Goal: Navigation & Orientation: Find specific page/section

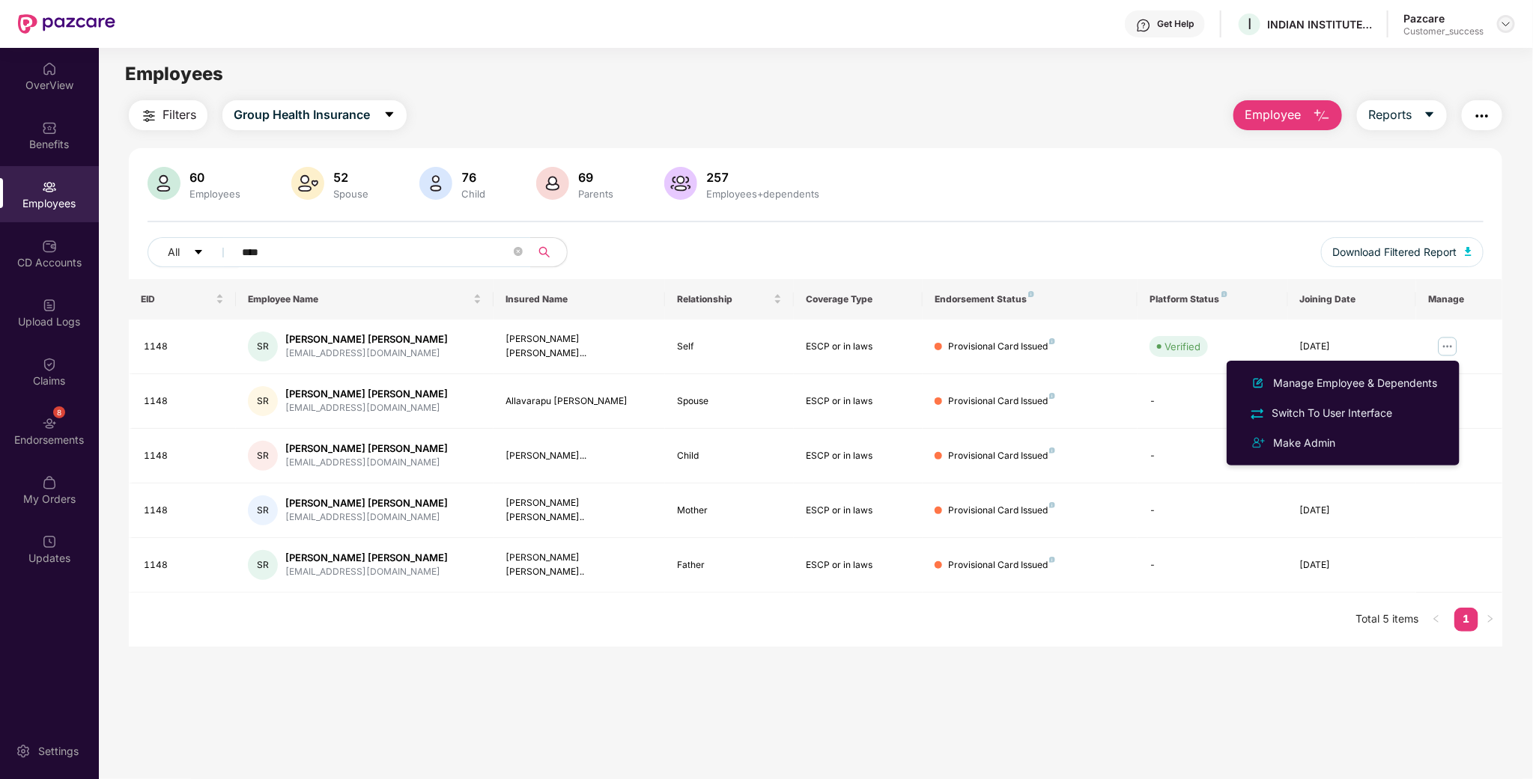
click at [1501, 27] on img at bounding box center [1506, 24] width 12 height 12
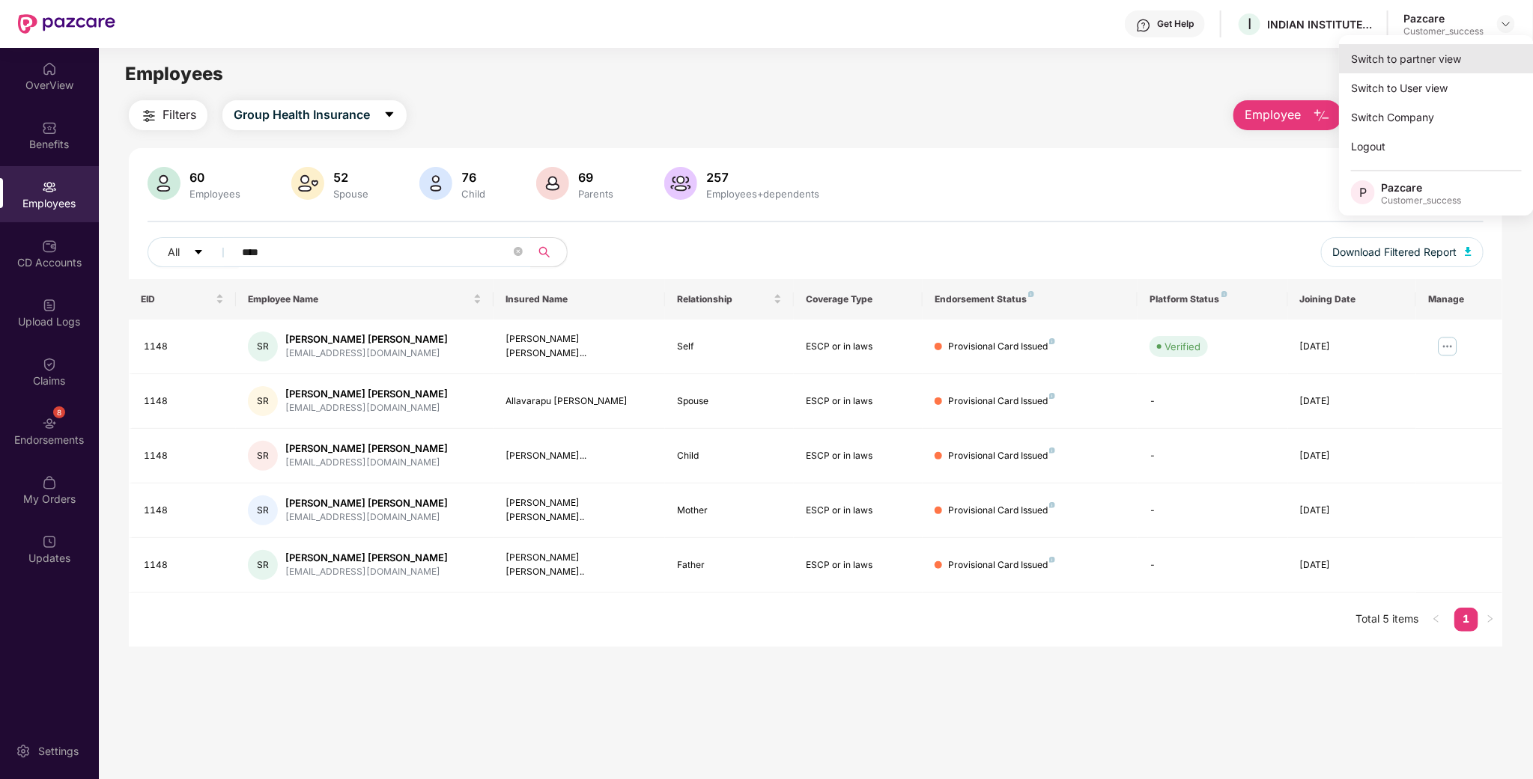
click at [1432, 48] on div "Switch to partner view" at bounding box center [1436, 58] width 195 height 29
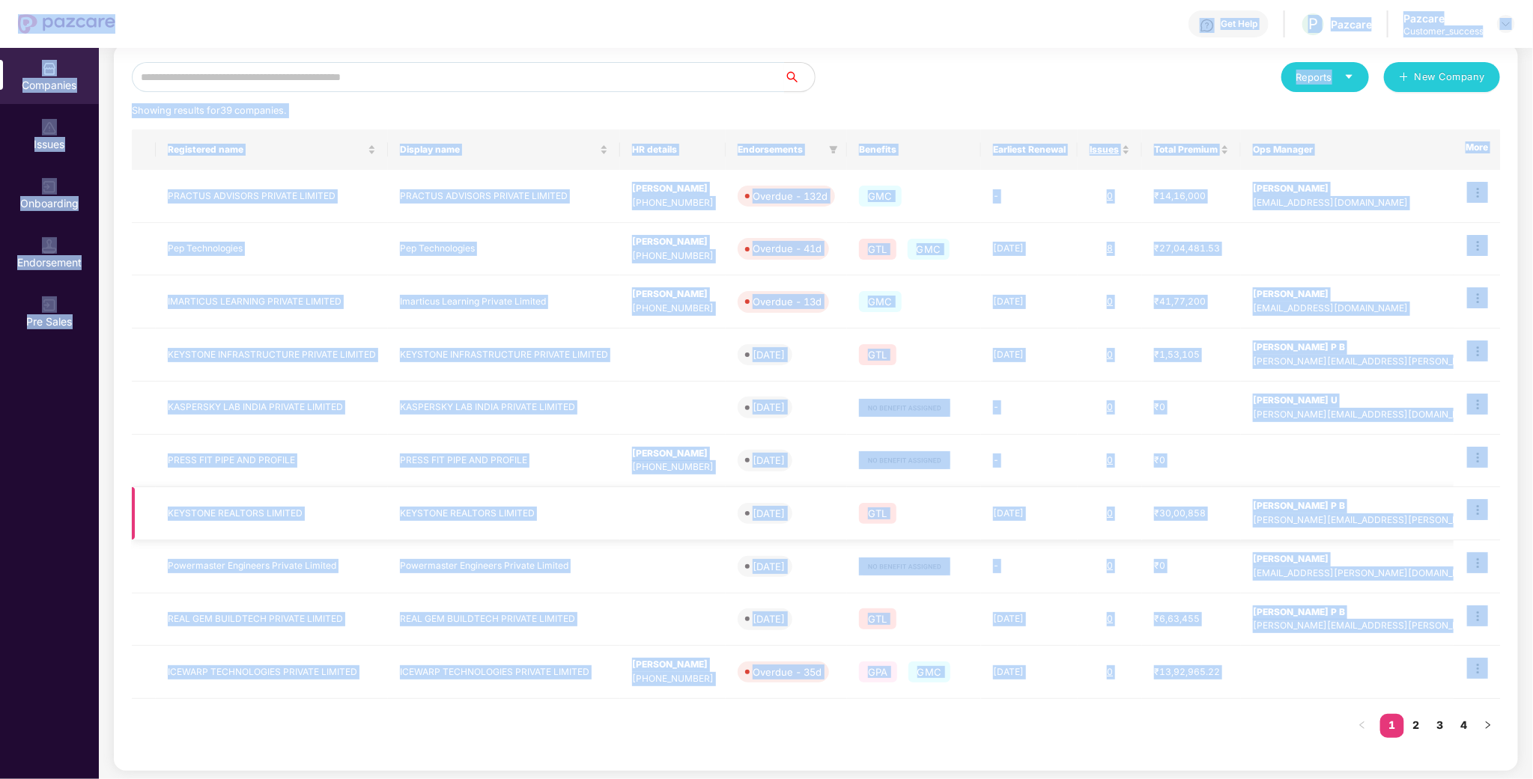
scroll to position [171, 0]
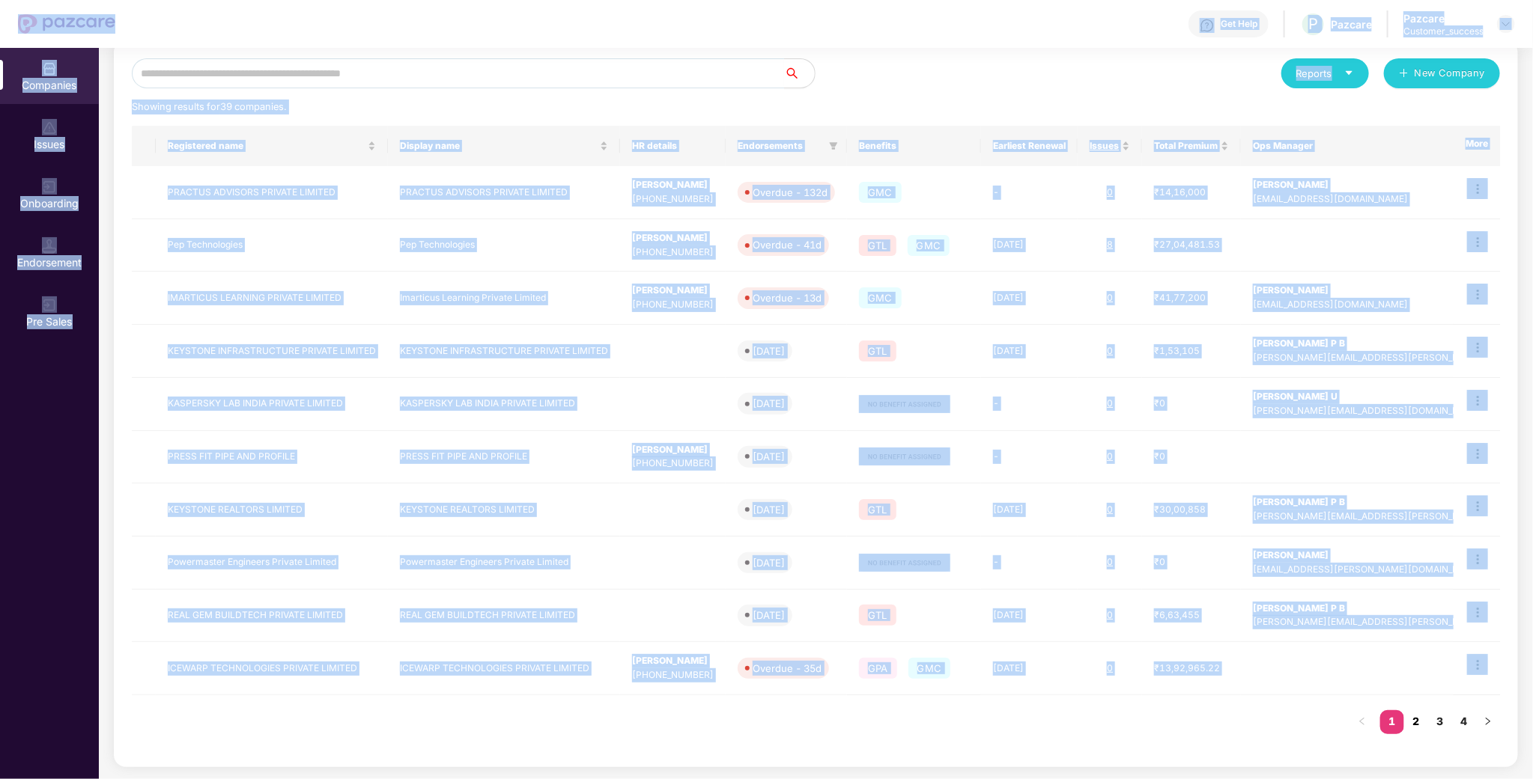
click at [1413, 728] on link "2" at bounding box center [1416, 722] width 24 height 22
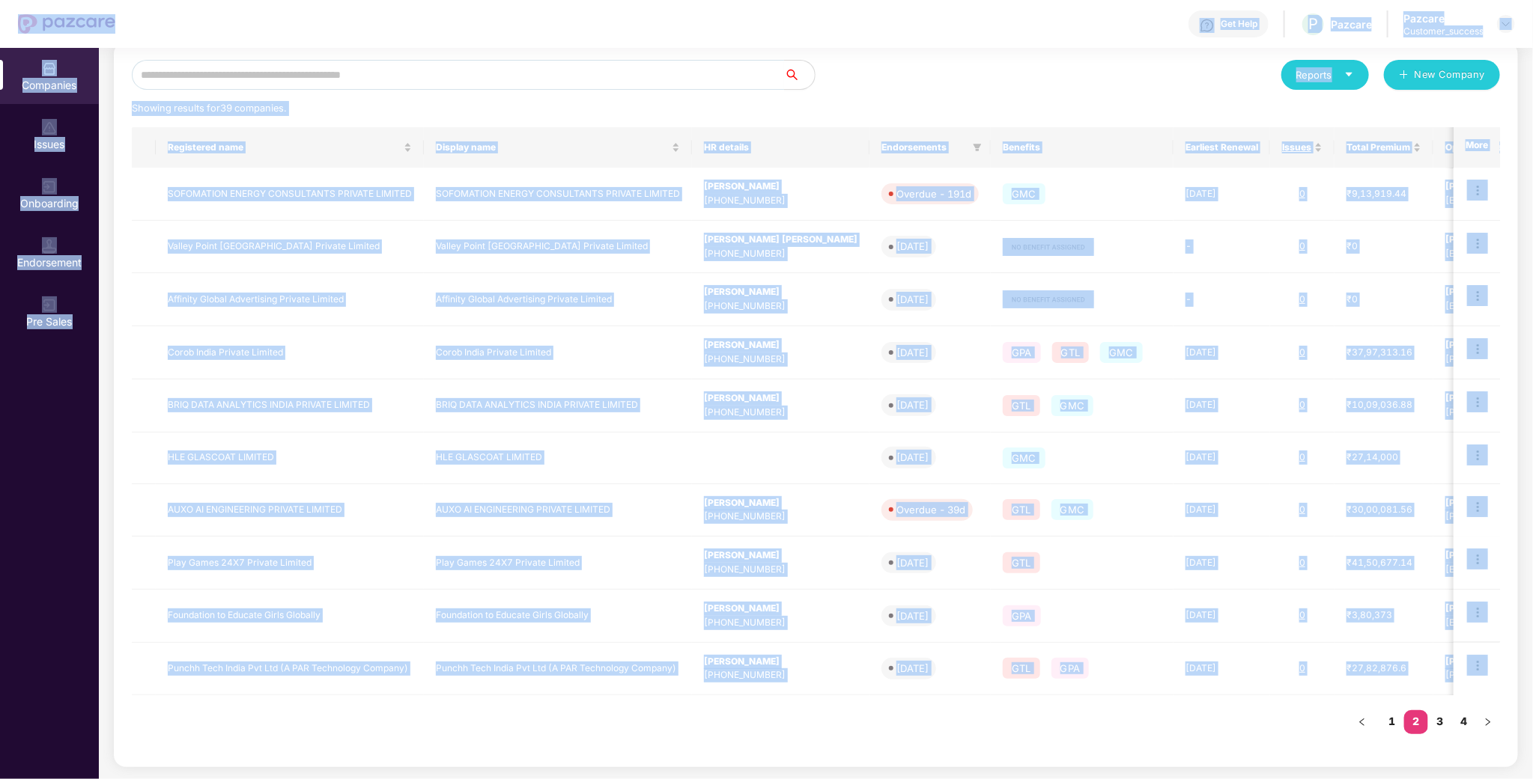
scroll to position [169, 0]
click at [1434, 723] on link "3" at bounding box center [1440, 722] width 24 height 22
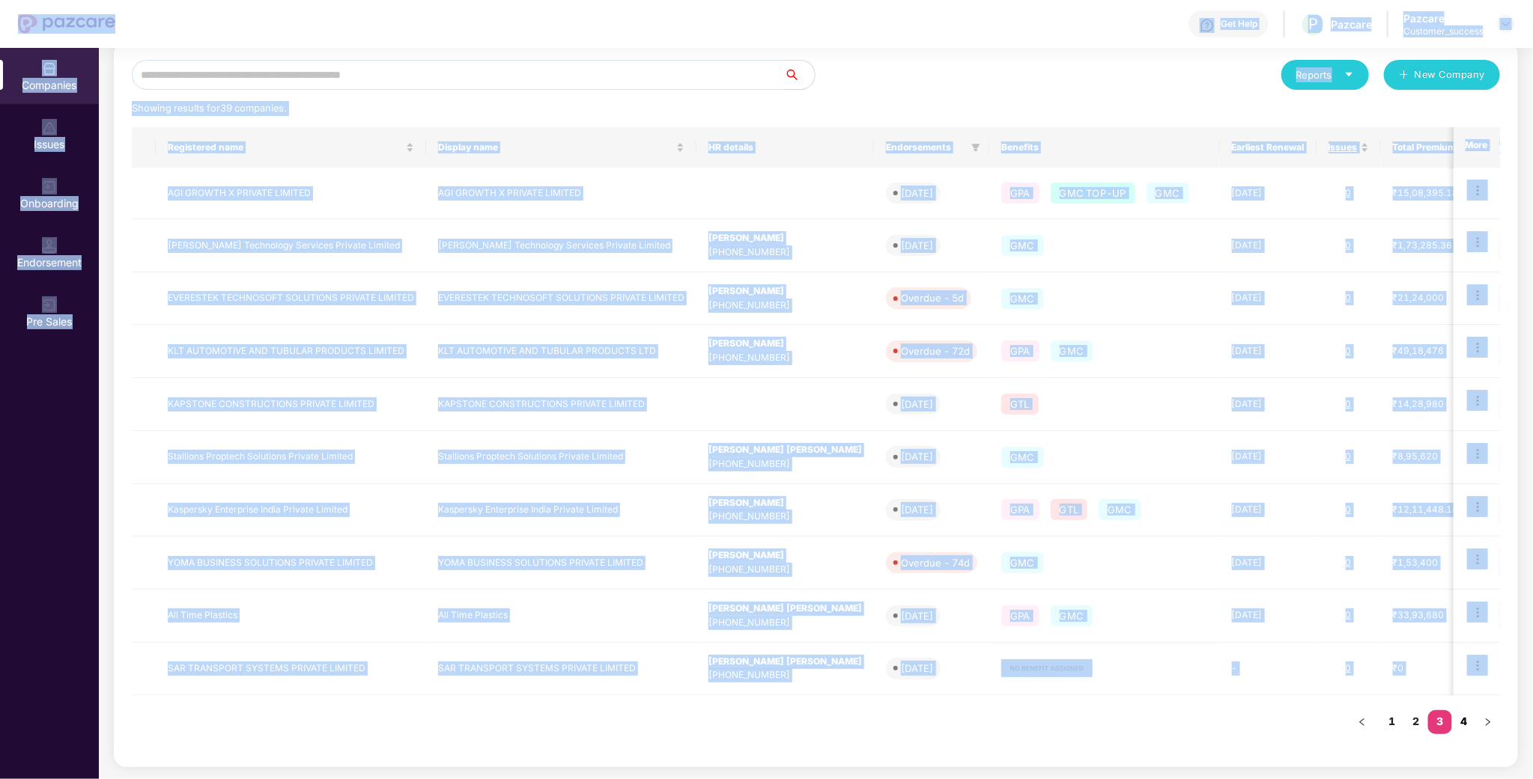
click at [1453, 717] on link "4" at bounding box center [1464, 722] width 24 height 22
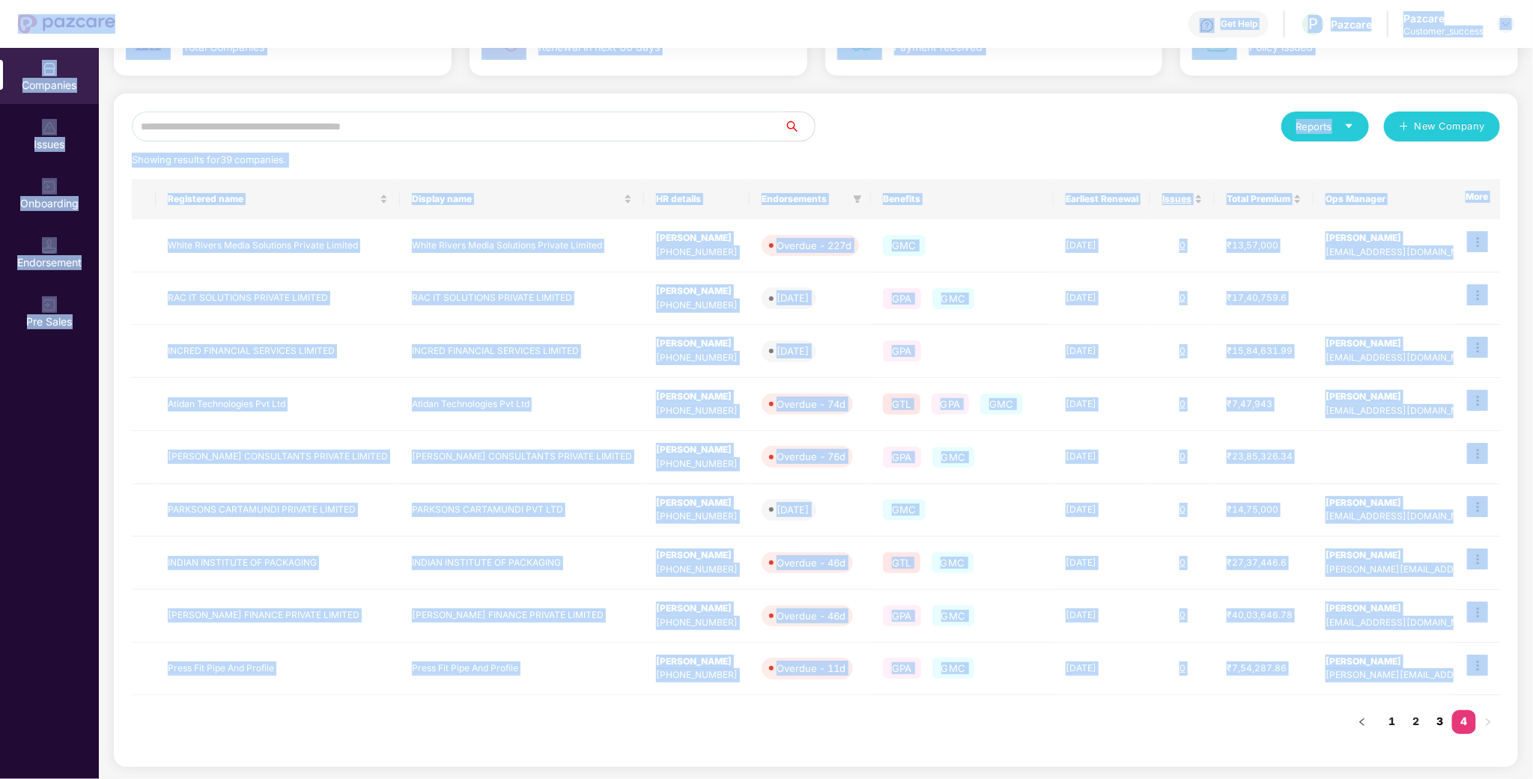
click at [1442, 720] on link "3" at bounding box center [1440, 722] width 24 height 22
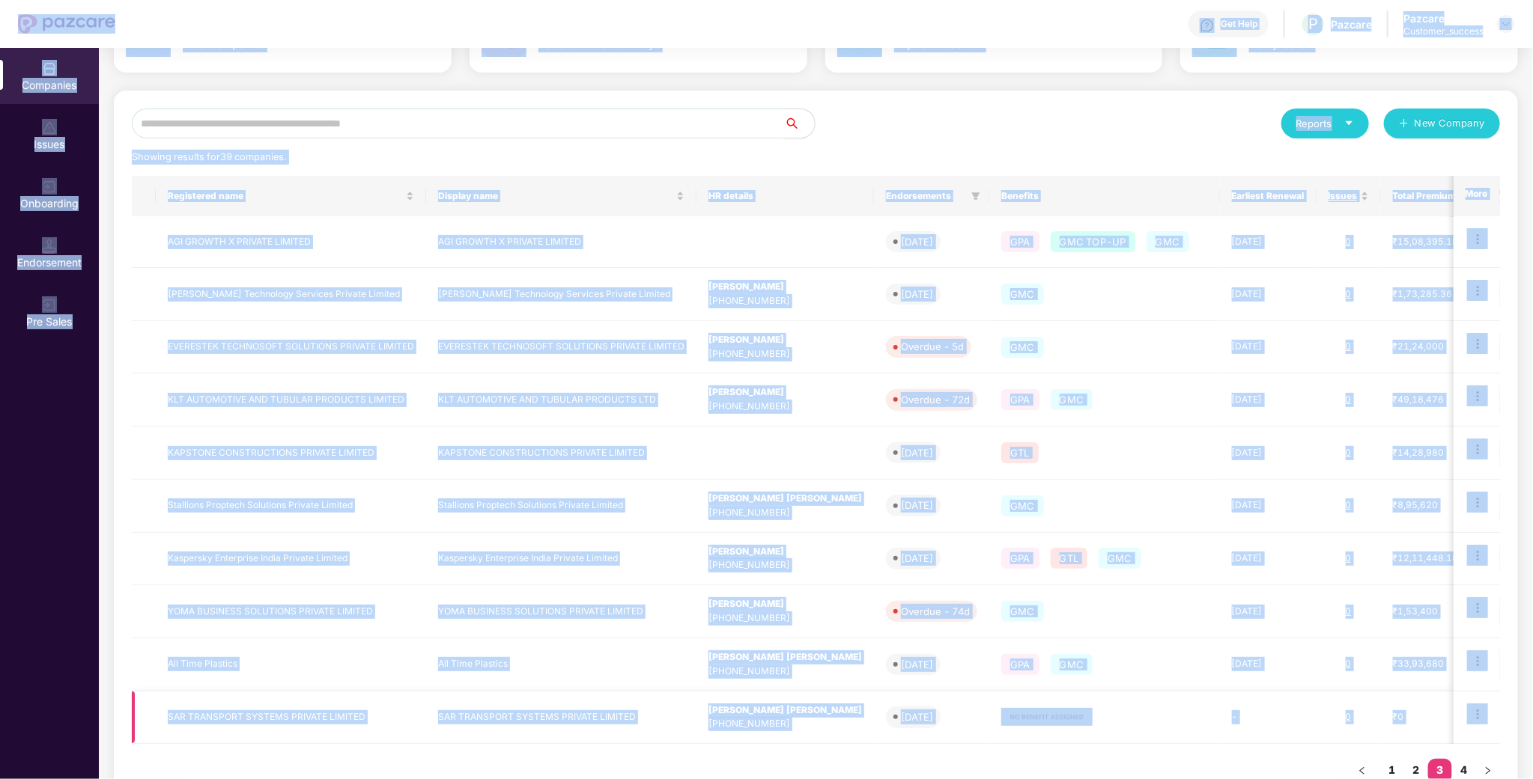
scroll to position [169, 0]
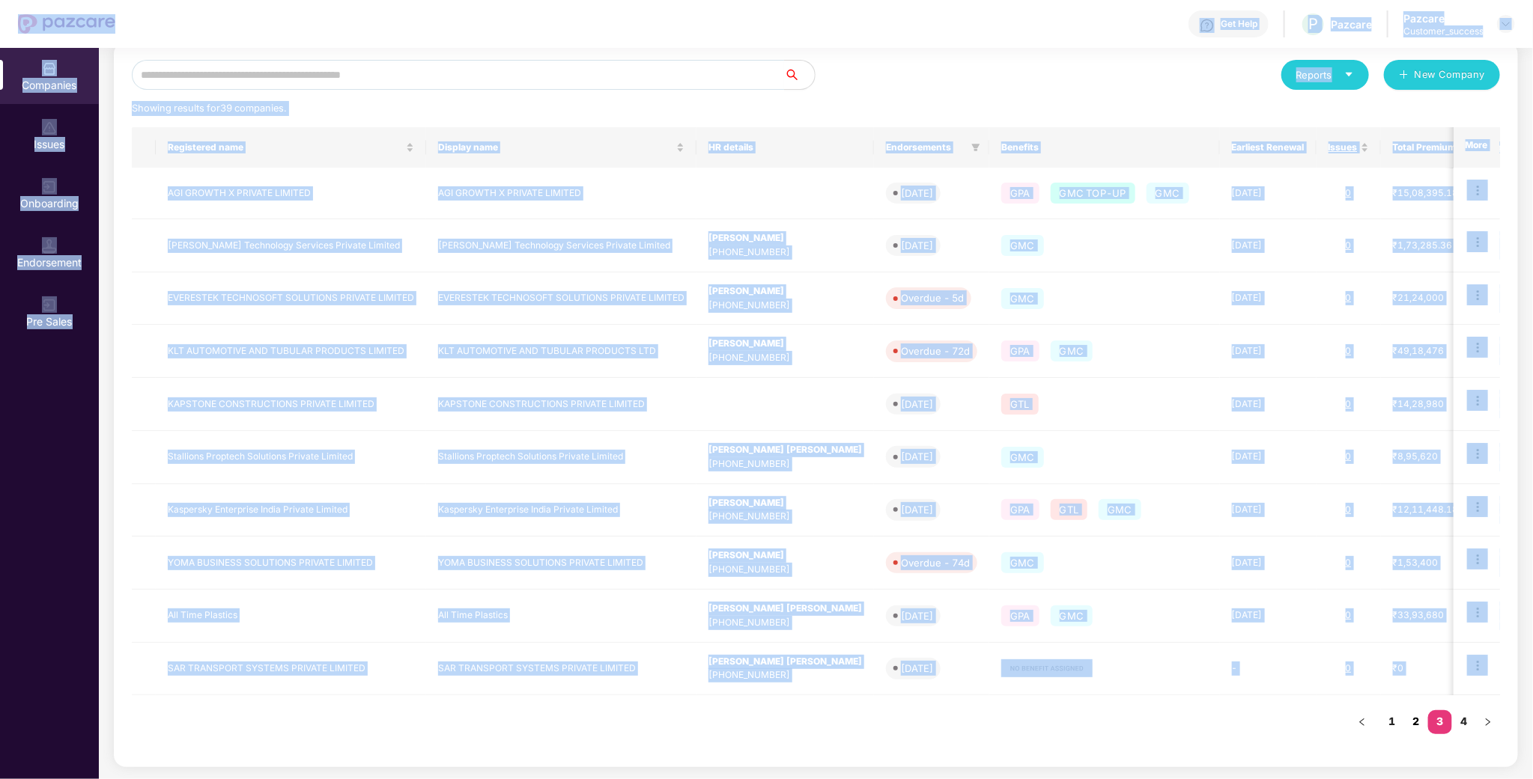
click at [1408, 724] on link "2" at bounding box center [1416, 722] width 24 height 22
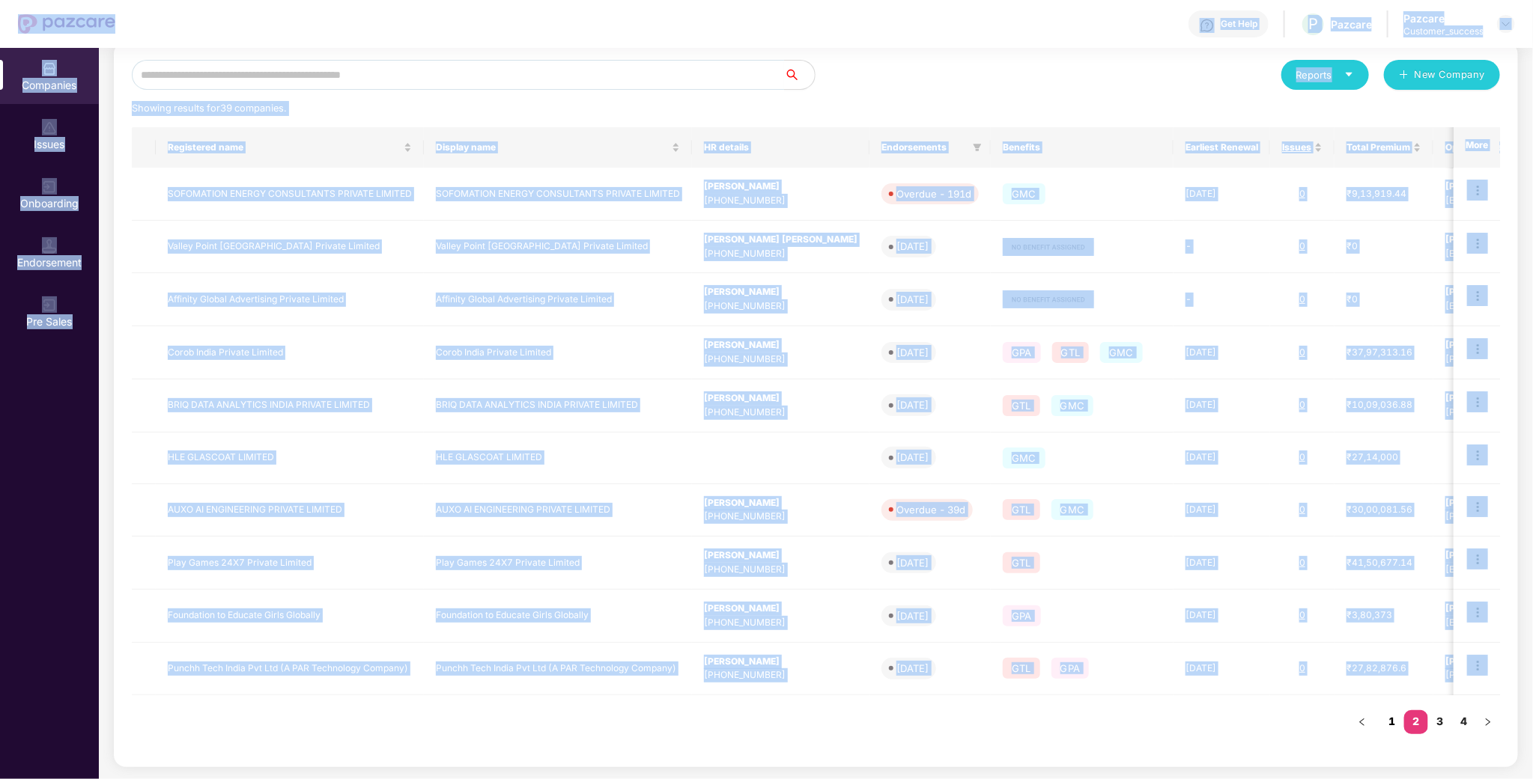
click at [1393, 715] on link "1" at bounding box center [1392, 722] width 24 height 22
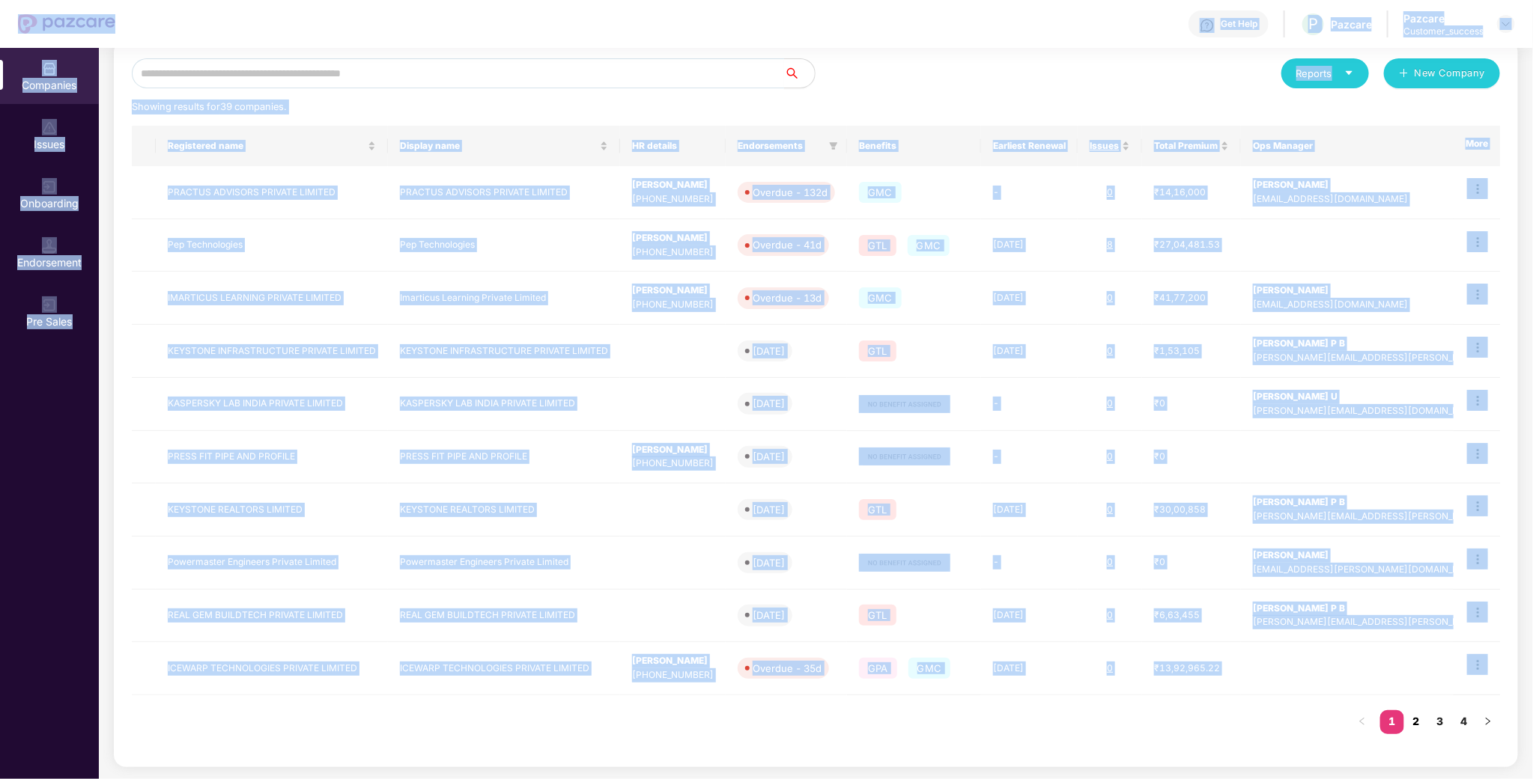
click at [1420, 723] on link "2" at bounding box center [1416, 722] width 24 height 22
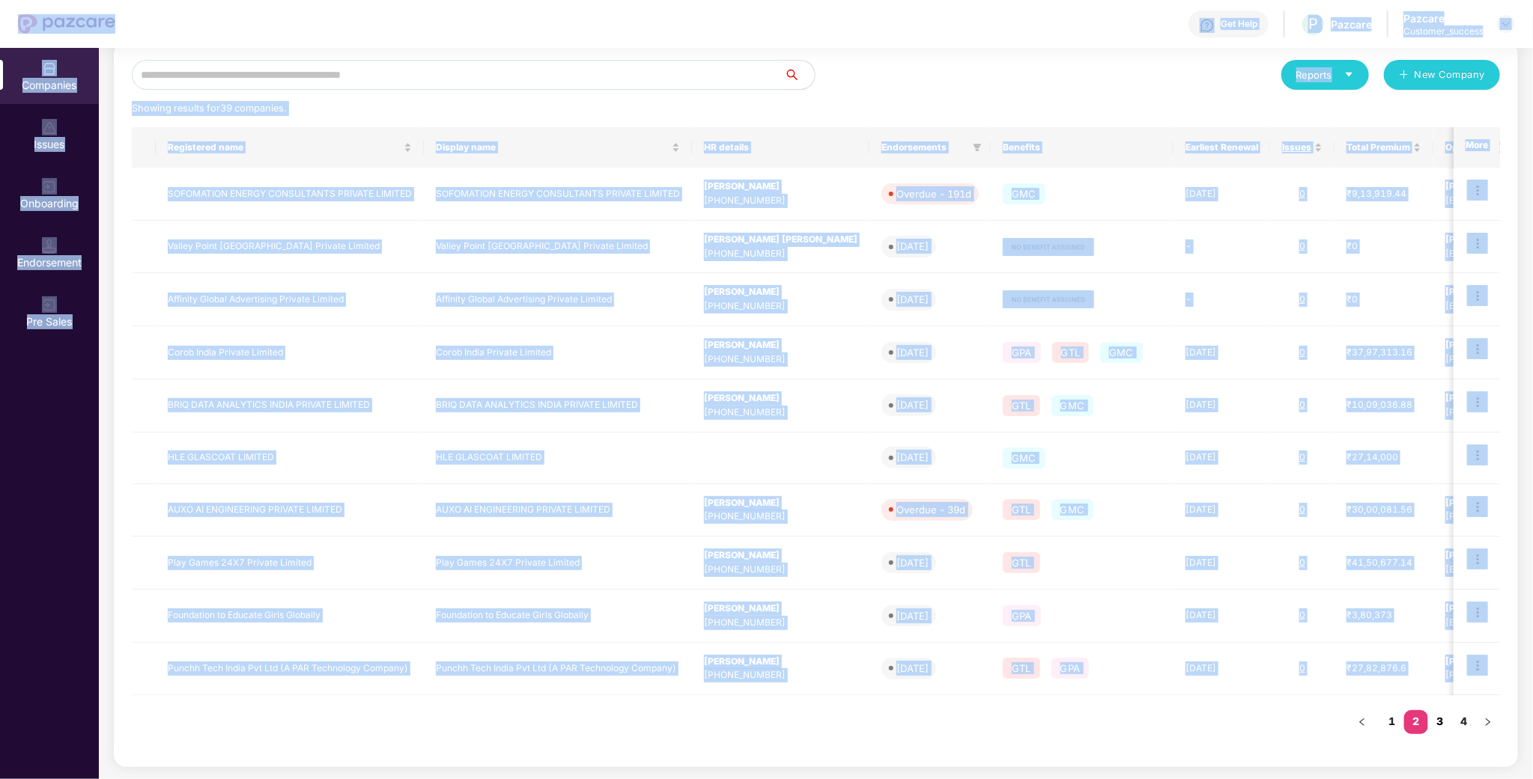
click at [1447, 724] on link "3" at bounding box center [1440, 722] width 24 height 22
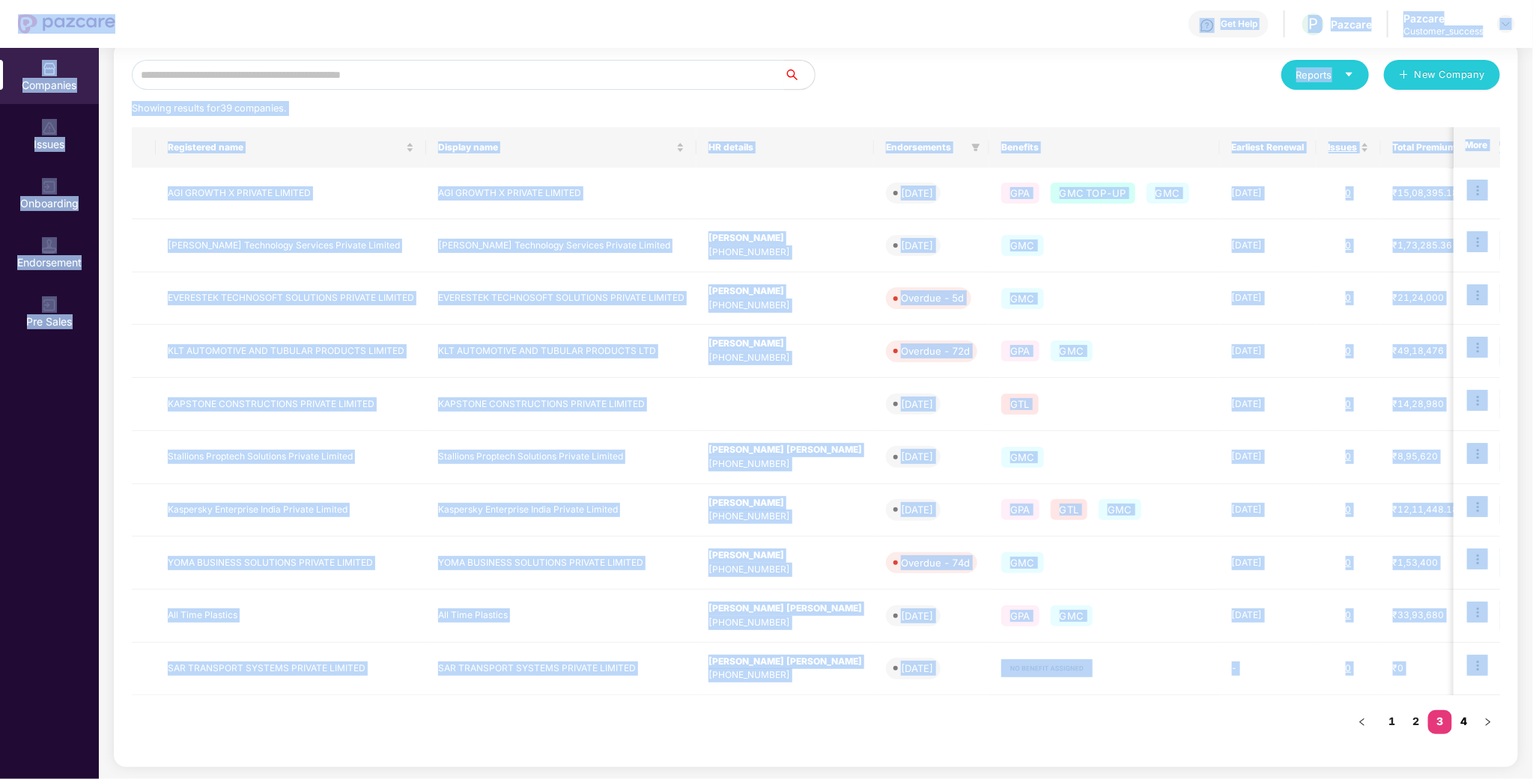
click at [1465, 723] on link "4" at bounding box center [1464, 722] width 24 height 22
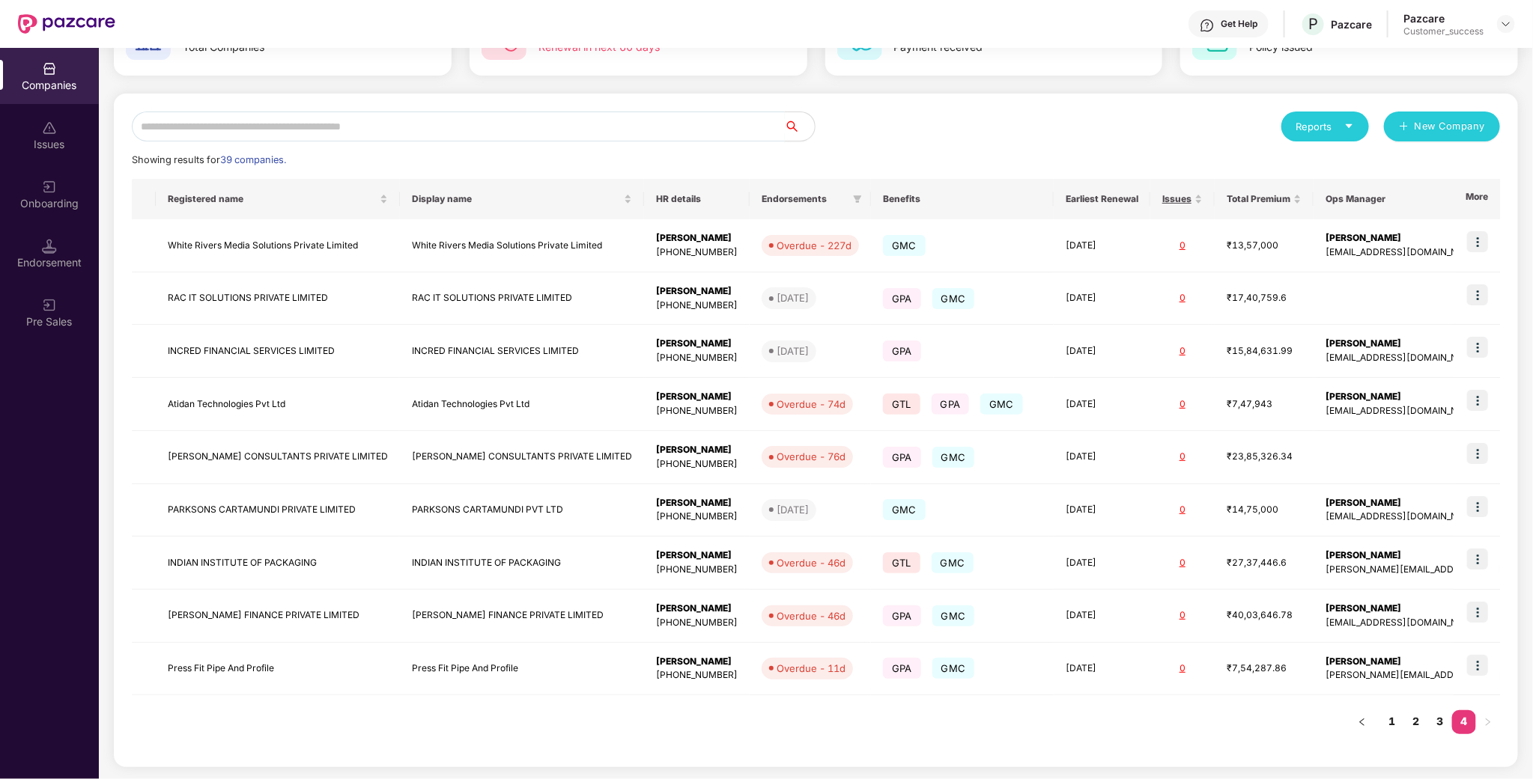
click at [394, 127] on input "text" at bounding box center [458, 127] width 653 height 30
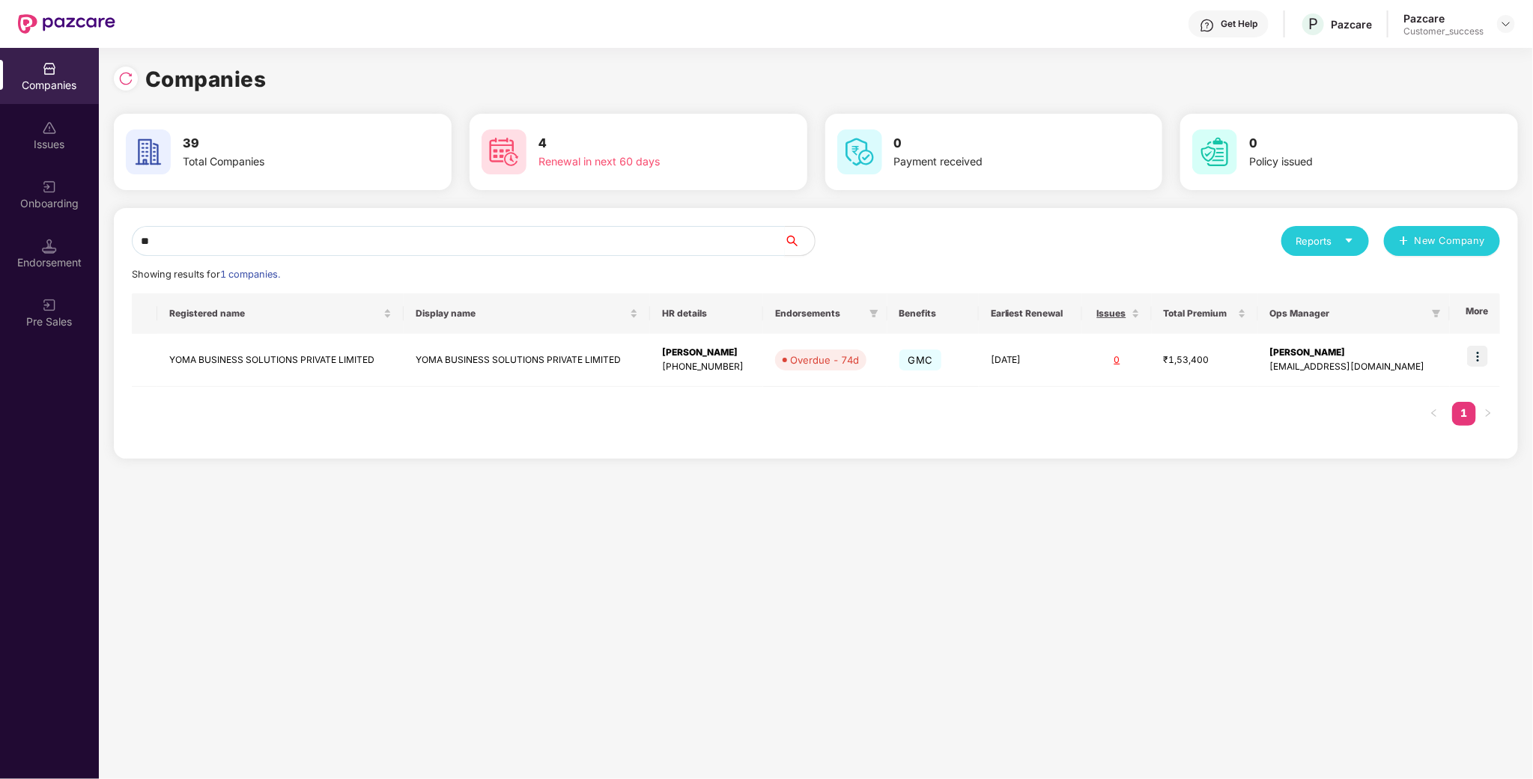
scroll to position [0, 0]
type input "****"
